Goal: Task Accomplishment & Management: Manage account settings

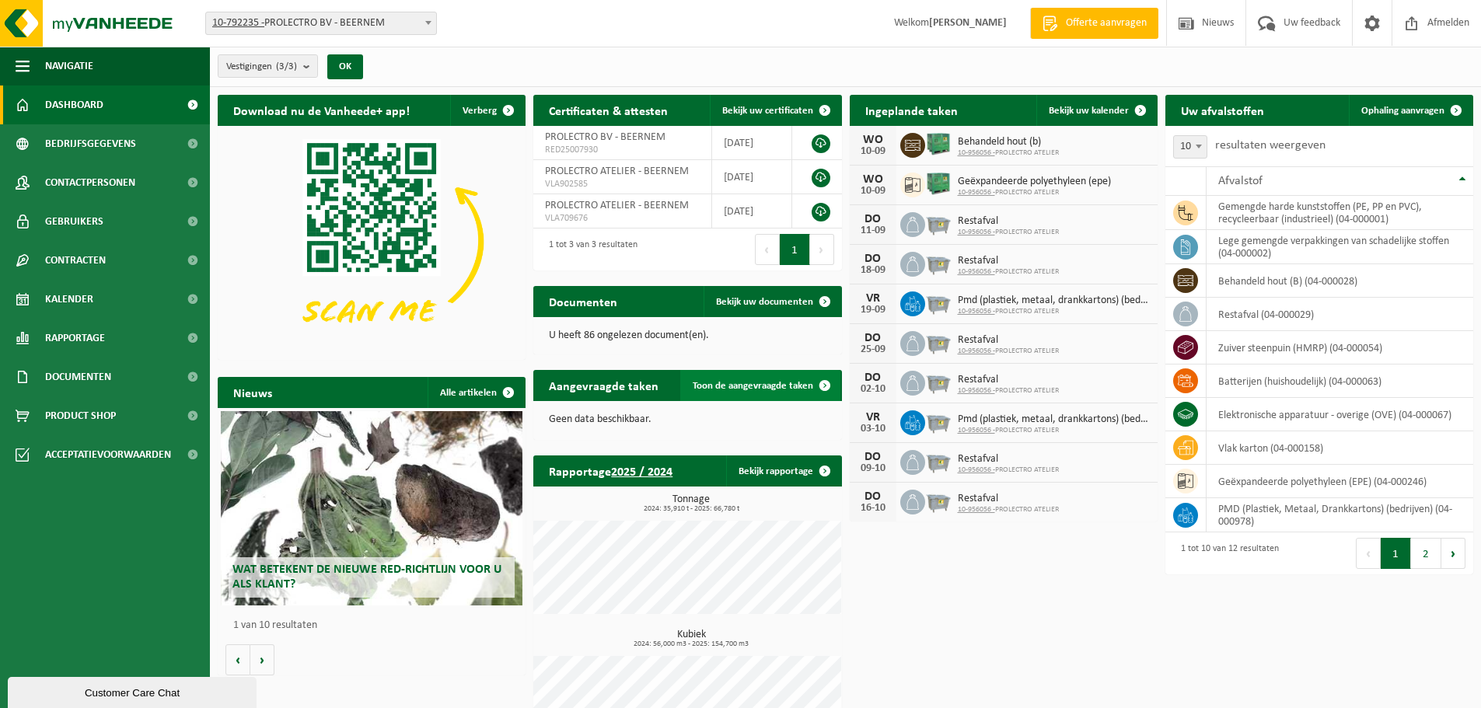
click at [775, 389] on span "Toon de aangevraagde taken" at bounding box center [753, 386] width 120 height 10
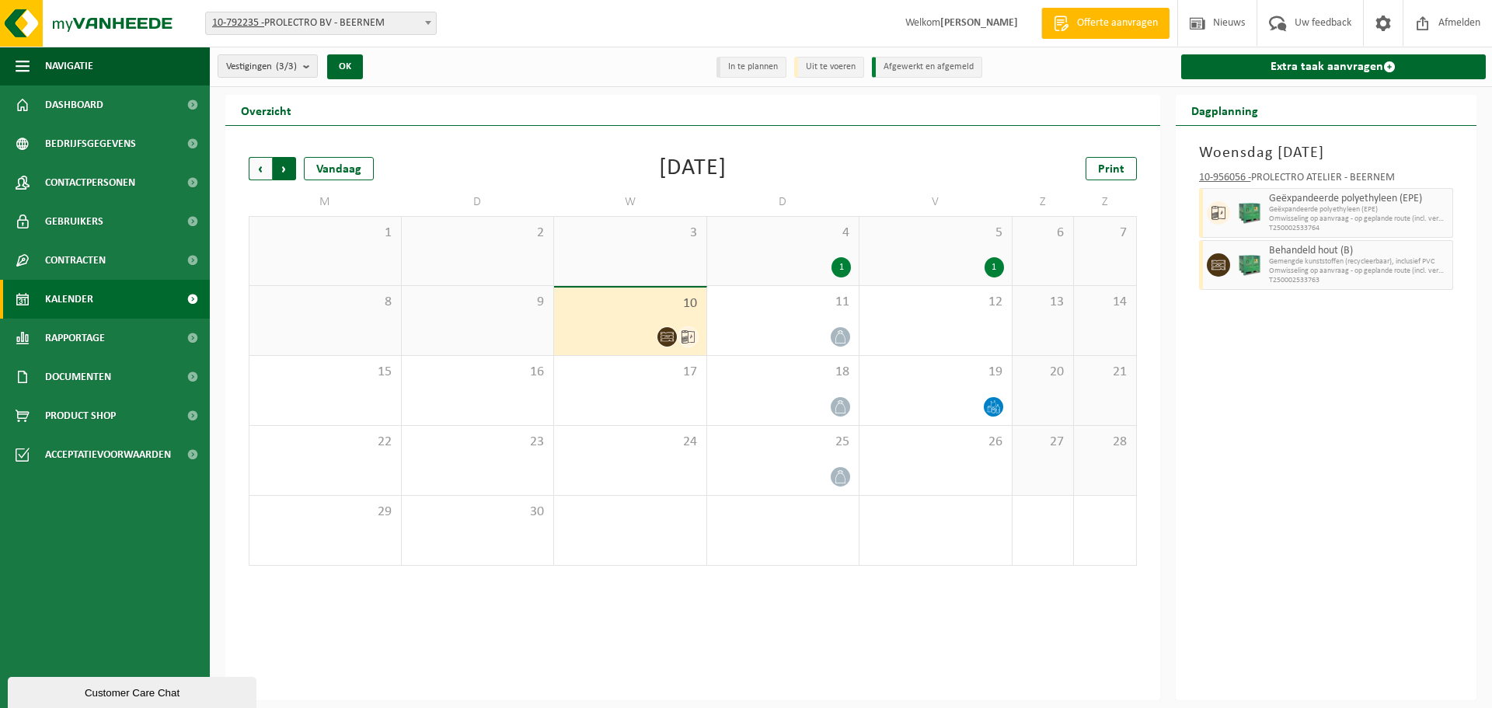
click at [263, 173] on span "Vorige" at bounding box center [260, 168] width 23 height 23
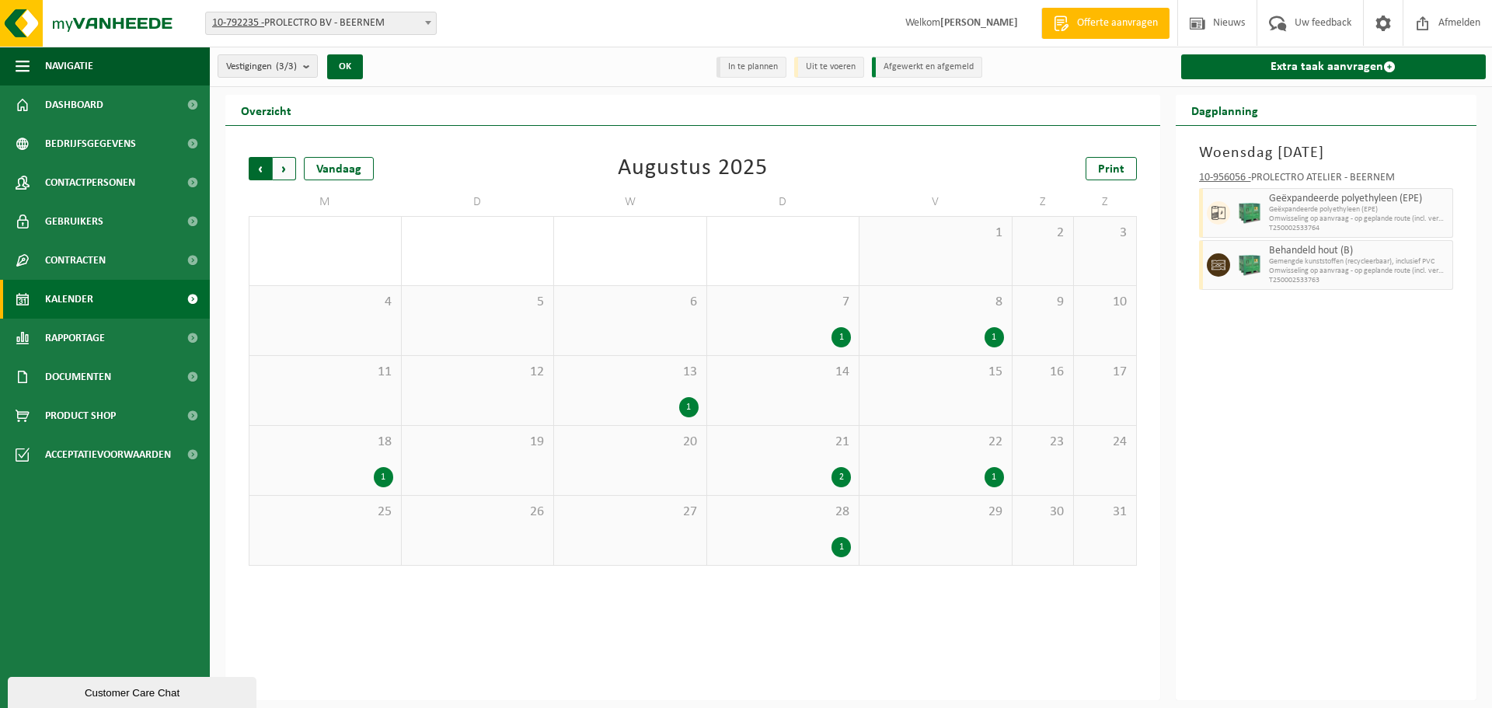
click at [292, 169] on span "Volgende" at bounding box center [284, 168] width 23 height 23
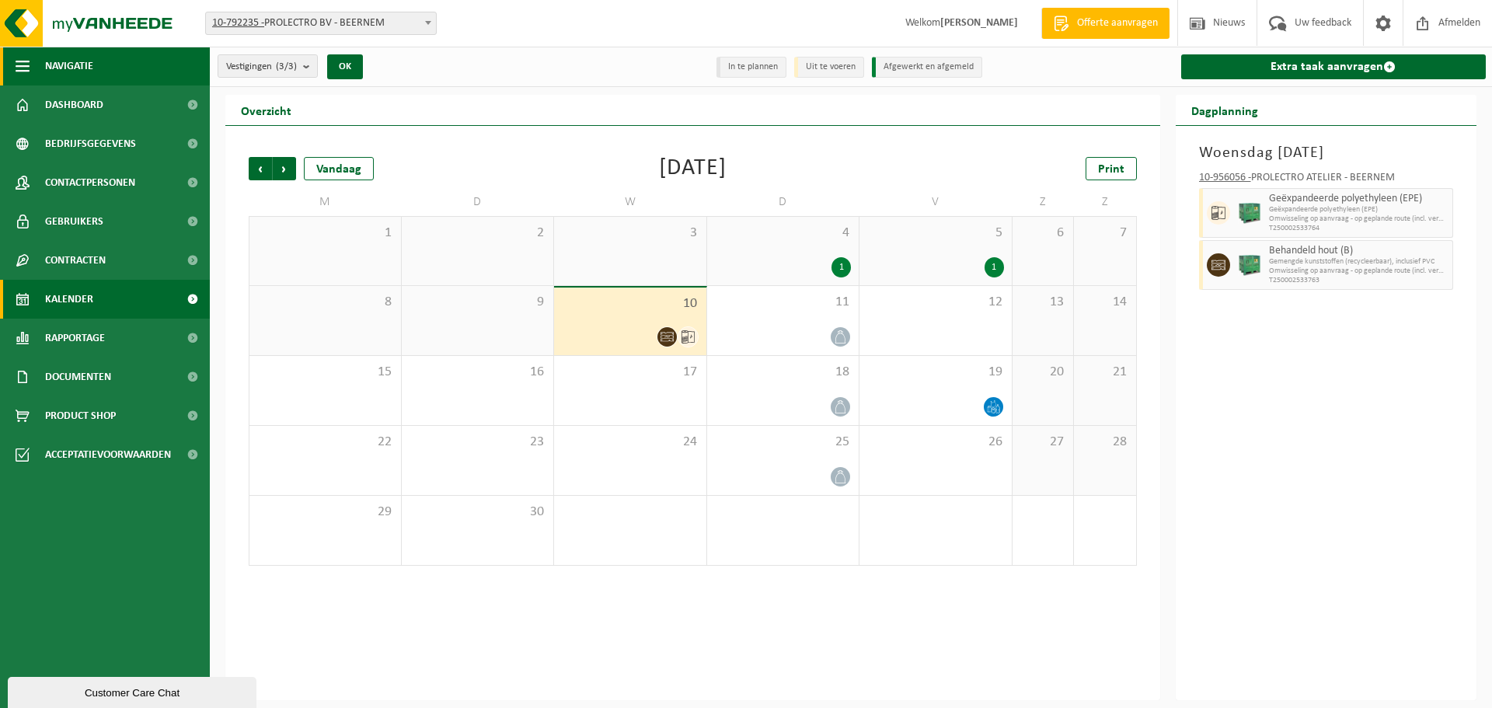
click at [99, 70] on button "Navigatie" at bounding box center [105, 66] width 210 height 39
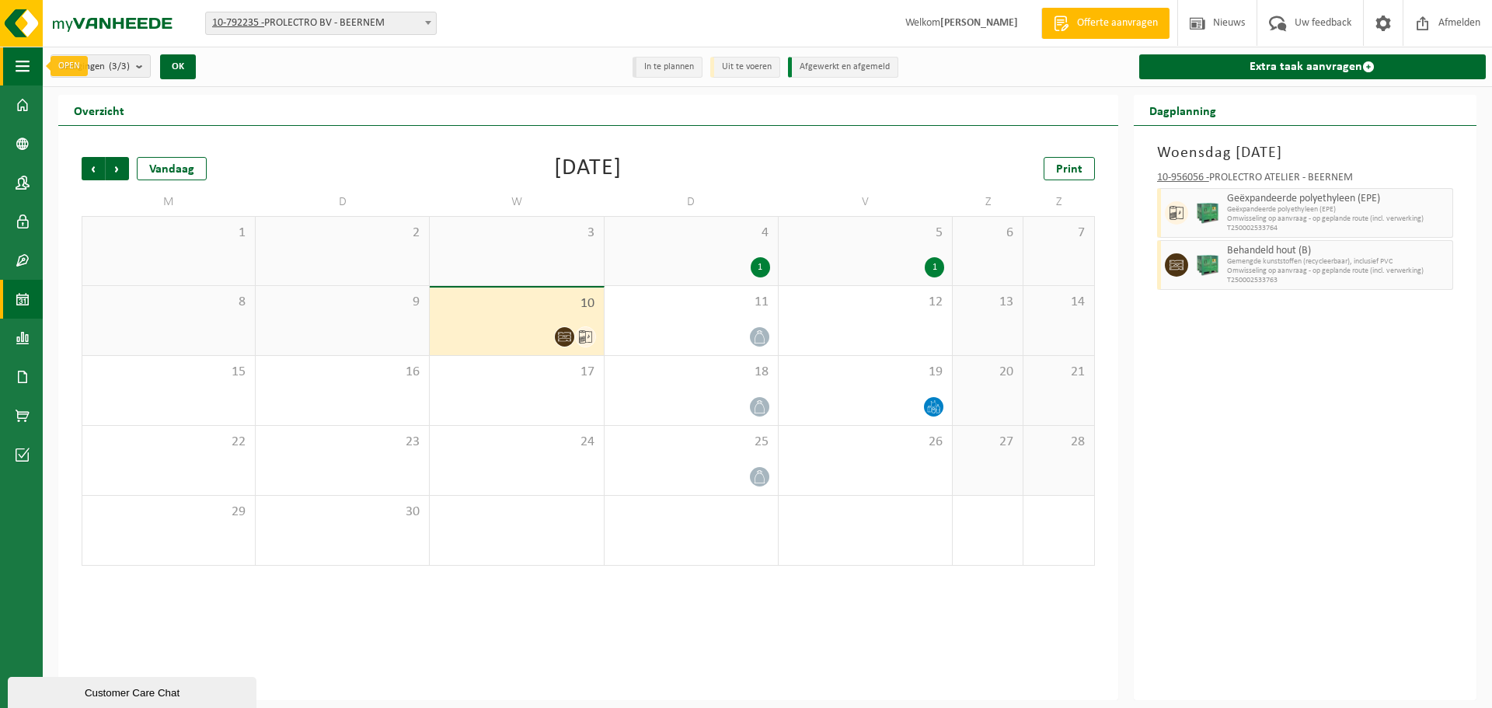
click at [27, 67] on span "button" at bounding box center [23, 66] width 14 height 39
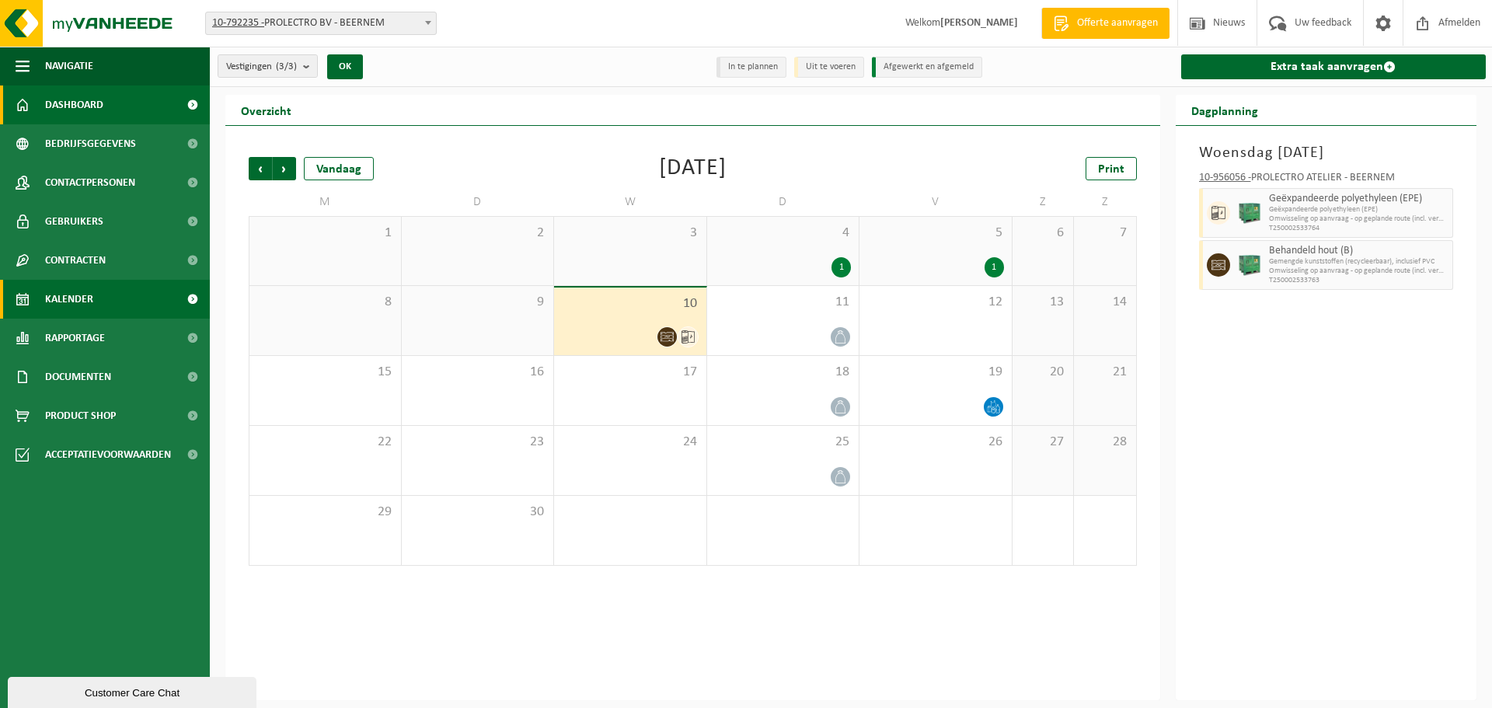
click at [38, 104] on link "Dashboard" at bounding box center [105, 104] width 210 height 39
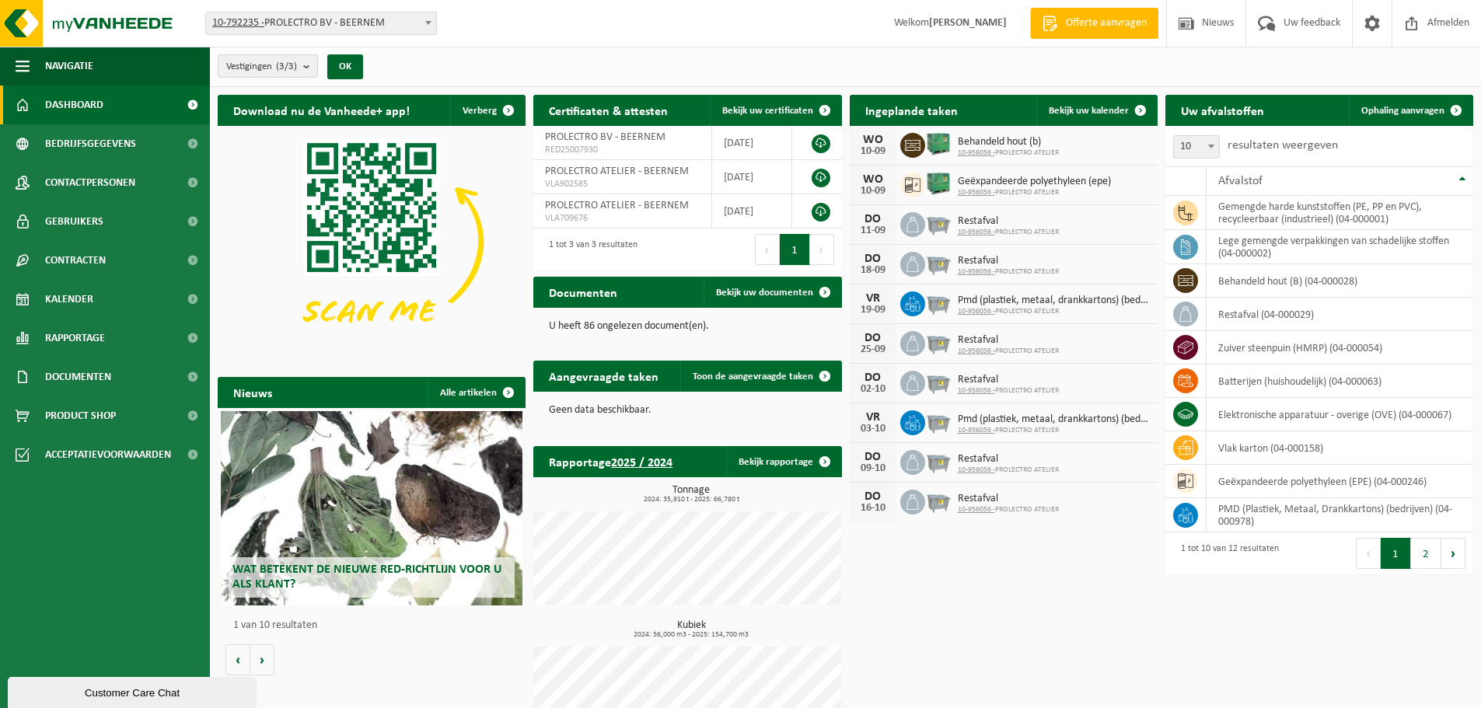
click at [734, 15] on div "Vestiging: 10-792235 - PROLECTRO BV - BEERNEM 10-956056 - PROLECTRO ATELIER - B…" at bounding box center [740, 23] width 1481 height 47
click at [738, 10] on div "Vestiging: 10-792235 - PROLECTRO BV - BEERNEM 10-956056 - PROLECTRO ATELIER - B…" at bounding box center [740, 23] width 1481 height 47
click at [790, 13] on div "Vestiging: 10-792235 - PROLECTRO BV - BEERNEM 10-956056 - PROLECTRO ATELIER - B…" at bounding box center [740, 23] width 1481 height 47
click at [790, 12] on div "Vestiging: 10-792235 - PROLECTRO BV - BEERNEM 10-956056 - PROLECTRO ATELIER - B…" at bounding box center [740, 23] width 1481 height 47
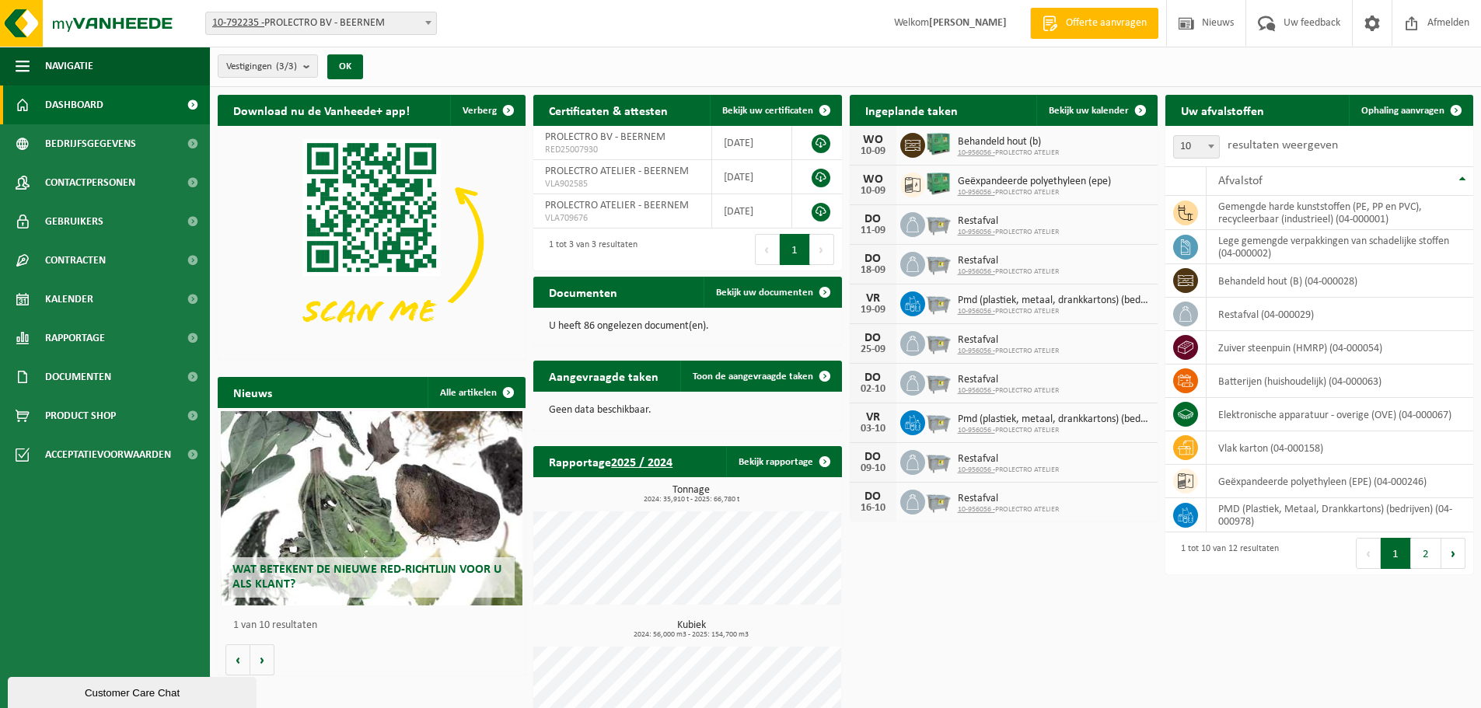
click at [748, 15] on div "Vestiging: 10-792235 - PROLECTRO BV - BEERNEM 10-956056 - PROLECTRO ATELIER - B…" at bounding box center [740, 23] width 1481 height 47
click at [738, 23] on div "Vestiging: 10-792235 - PROLECTRO BV - BEERNEM 10-956056 - PROLECTRO ATELIER - B…" at bounding box center [740, 23] width 1481 height 47
click at [583, 9] on div "Vestiging: 10-792235 - PROLECTRO BV - BEERNEM 10-956056 - PROLECTRO ATELIER - B…" at bounding box center [740, 23] width 1481 height 47
